Goal: Transaction & Acquisition: Purchase product/service

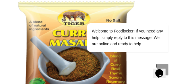
scroll to position [171, 0]
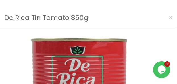
scroll to position [57, 0]
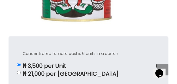
scroll to position [228, 0]
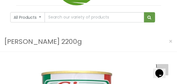
scroll to position [85, 0]
